Goal: Information Seeking & Learning: Check status

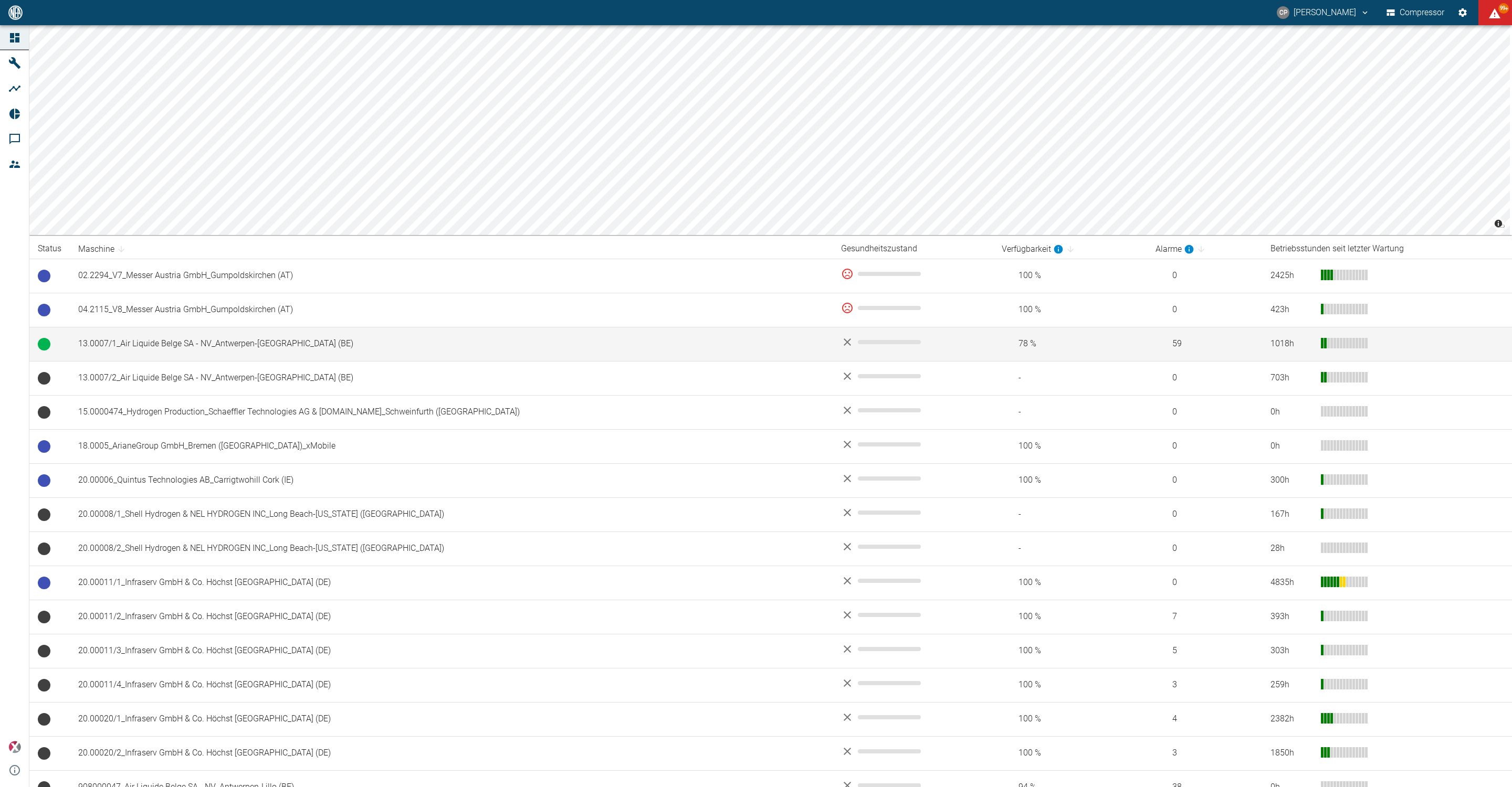
click at [176, 338] on td "13.0007/1_Air Liquide Belge SA - NV_Antwerpen-[GEOGRAPHIC_DATA] (BE)" at bounding box center [451, 344] width 763 height 34
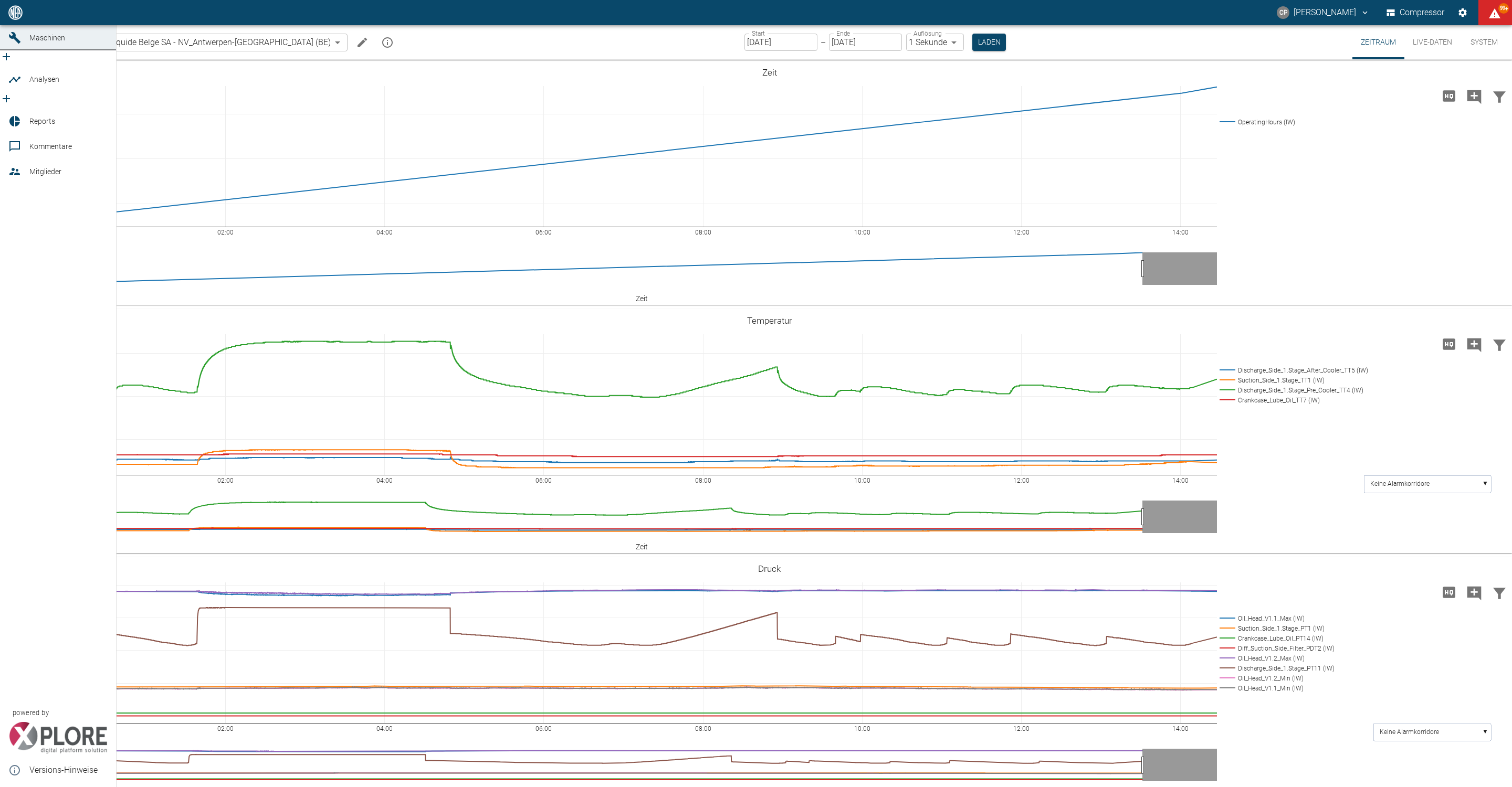
click at [22, 19] on div at bounding box center [16, 13] width 16 height 13
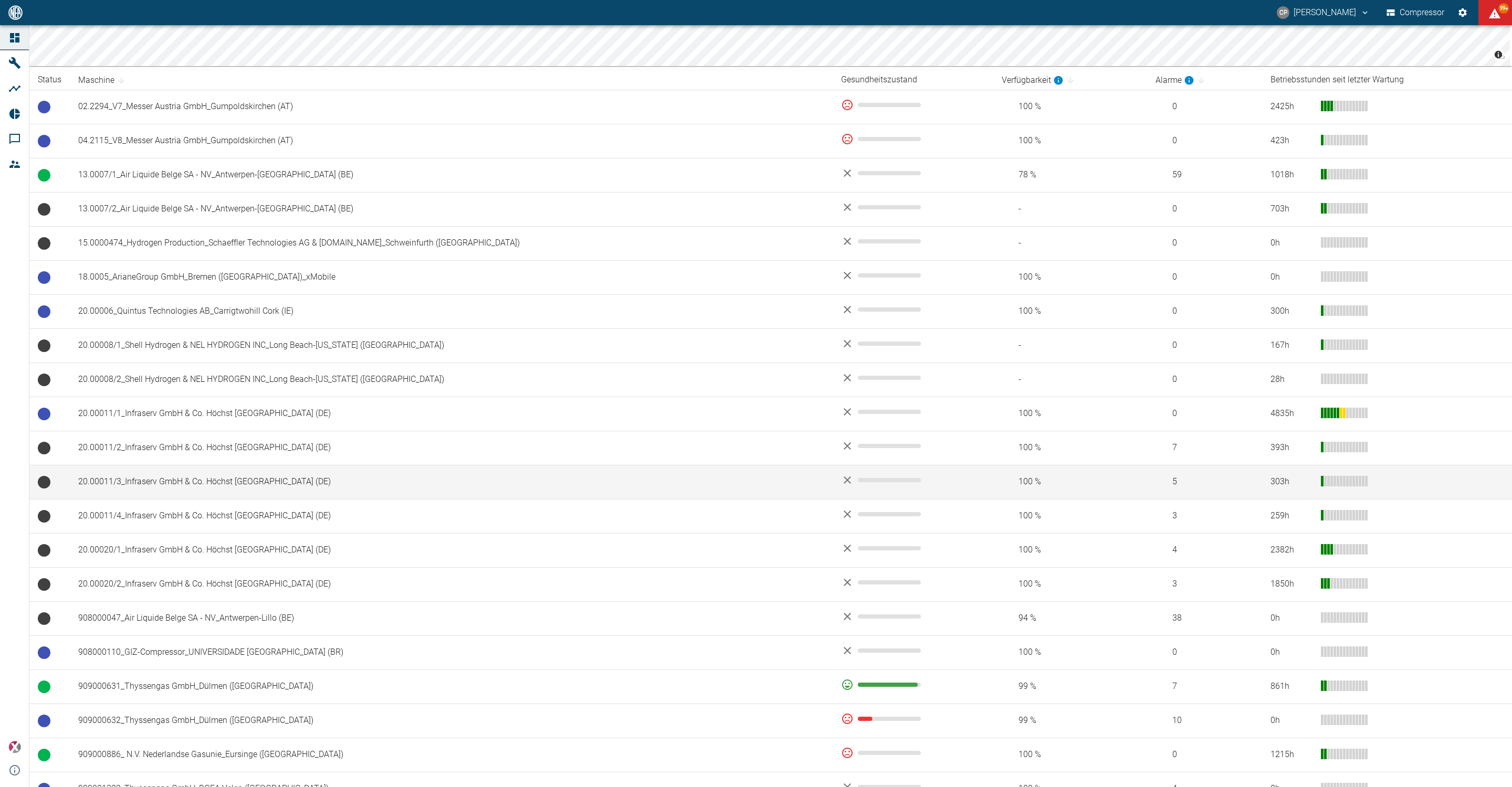
scroll to position [153, 0]
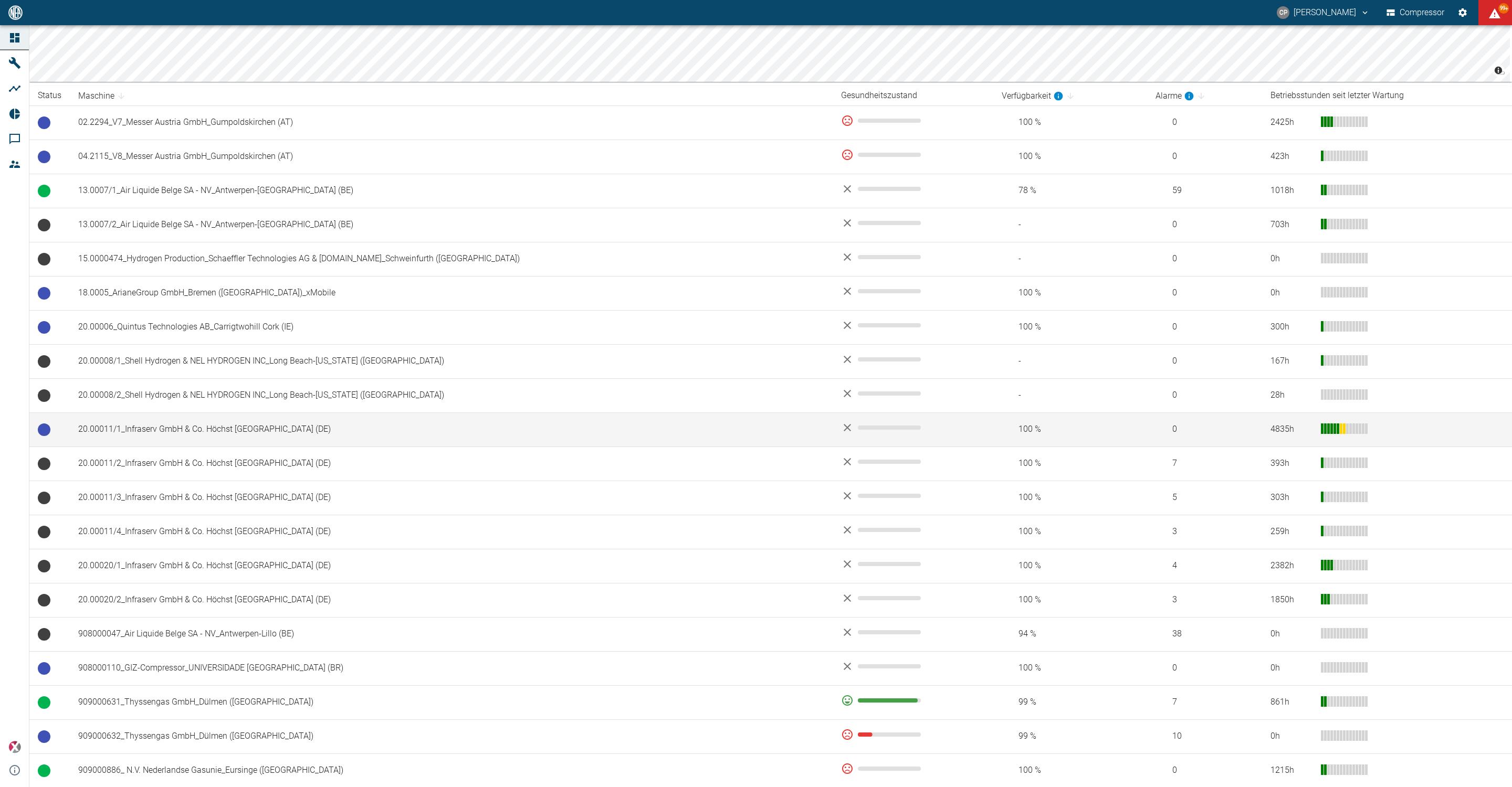
click at [210, 438] on td "20.00011/1_Infraserv GmbH & Co. Höchst [GEOGRAPHIC_DATA] ([GEOGRAPHIC_DATA])" at bounding box center [451, 429] width 763 height 34
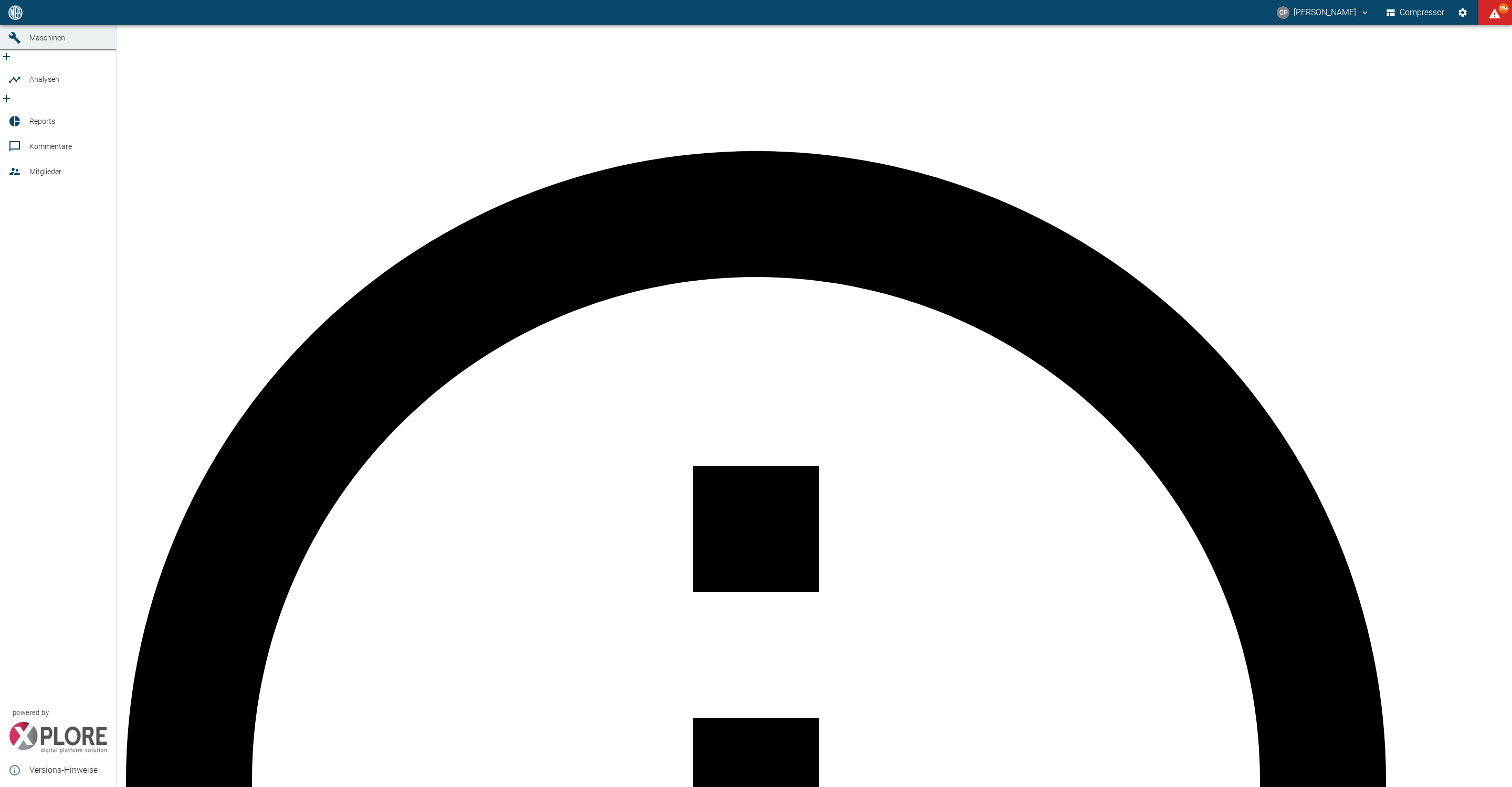
click at [12, 17] on icon at bounding box center [15, 13] width 10 height 10
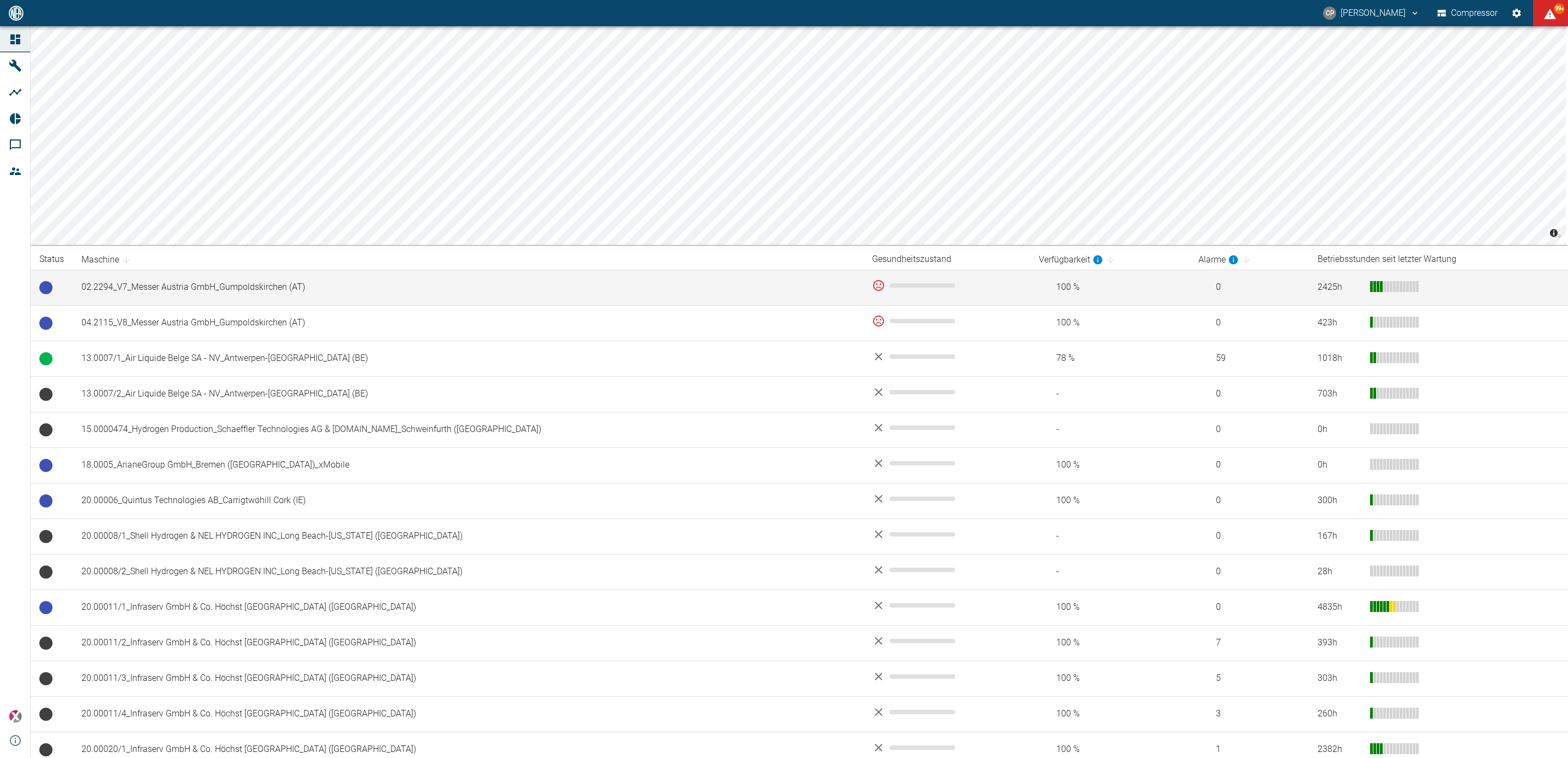
click at [345, 277] on div "© Carto © OpenStreetMap contributors Status Maschine Gesundheitszustand Verfügb…" at bounding box center [799, 664] width 1538 height 1275
